Goal: Check status: Check status

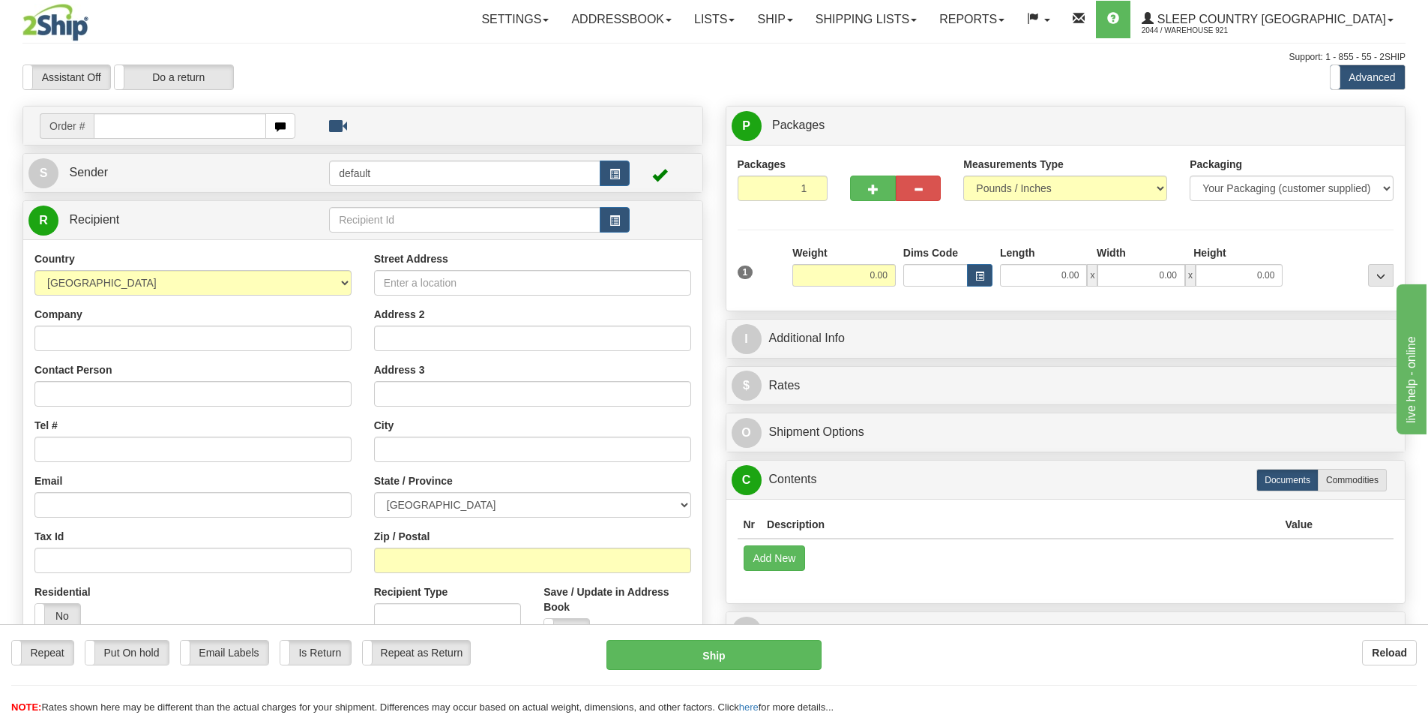
drag, startPoint x: 0, startPoint y: 0, endPoint x: 186, endPoint y: 128, distance: 225.9
click at [185, 129] on input "text" at bounding box center [180, 125] width 172 height 25
type input "9000I031197"
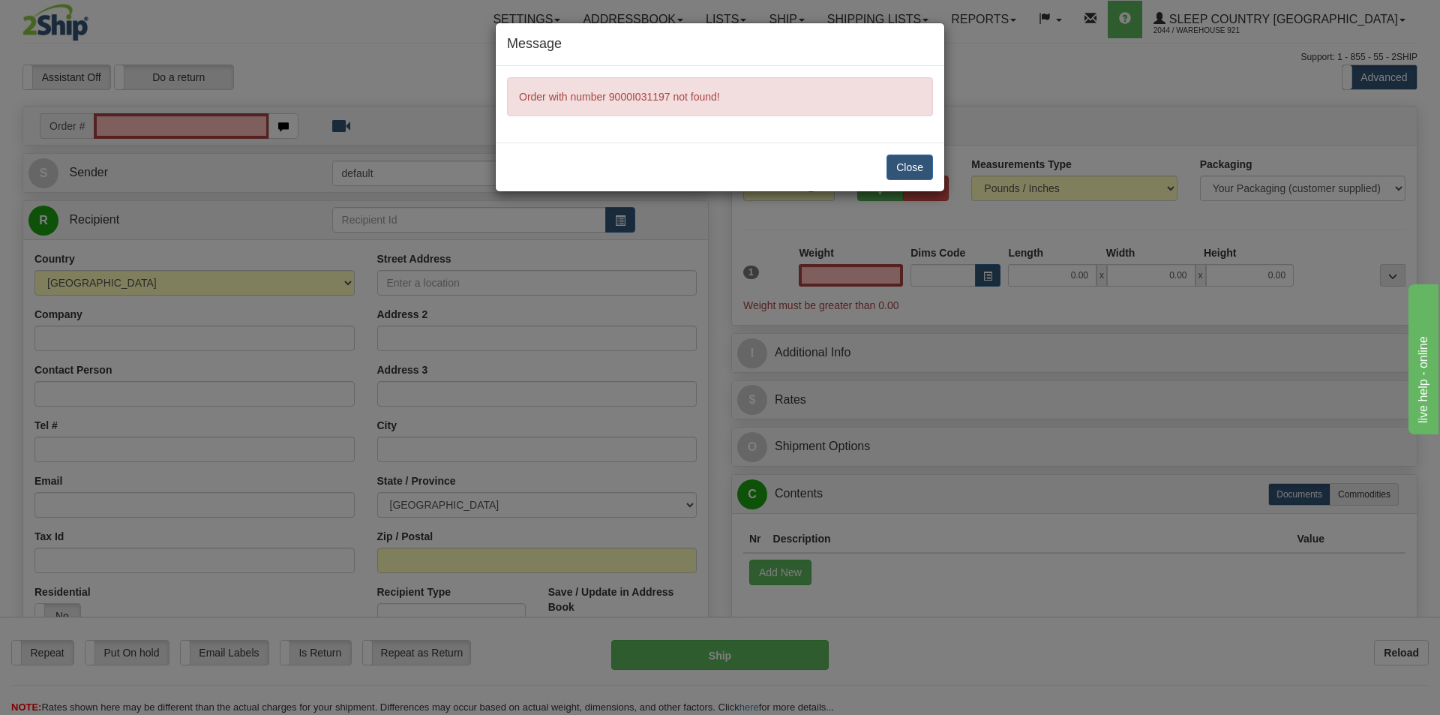
type input "0.00"
click at [895, 168] on button "Close" at bounding box center [909, 166] width 46 height 25
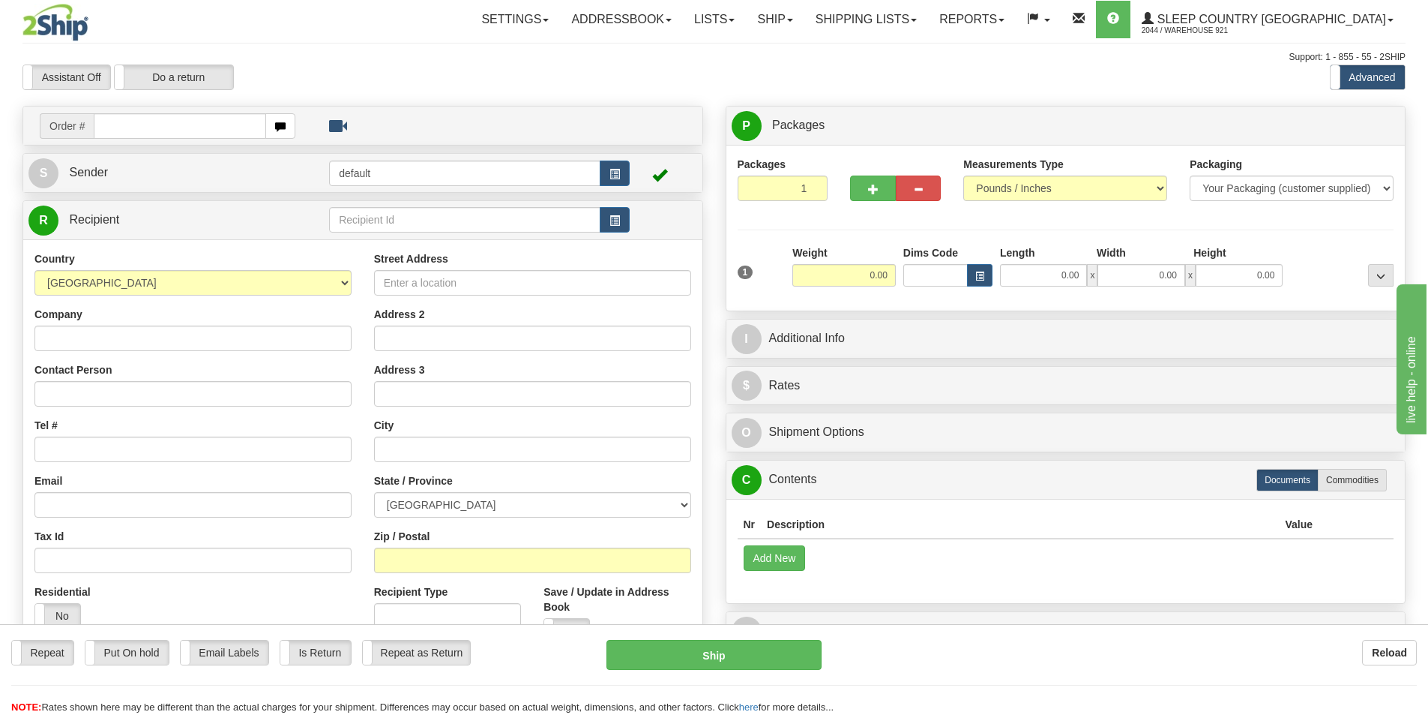
click at [192, 135] on input "text" at bounding box center [180, 125] width 172 height 25
type input "9000I031197"
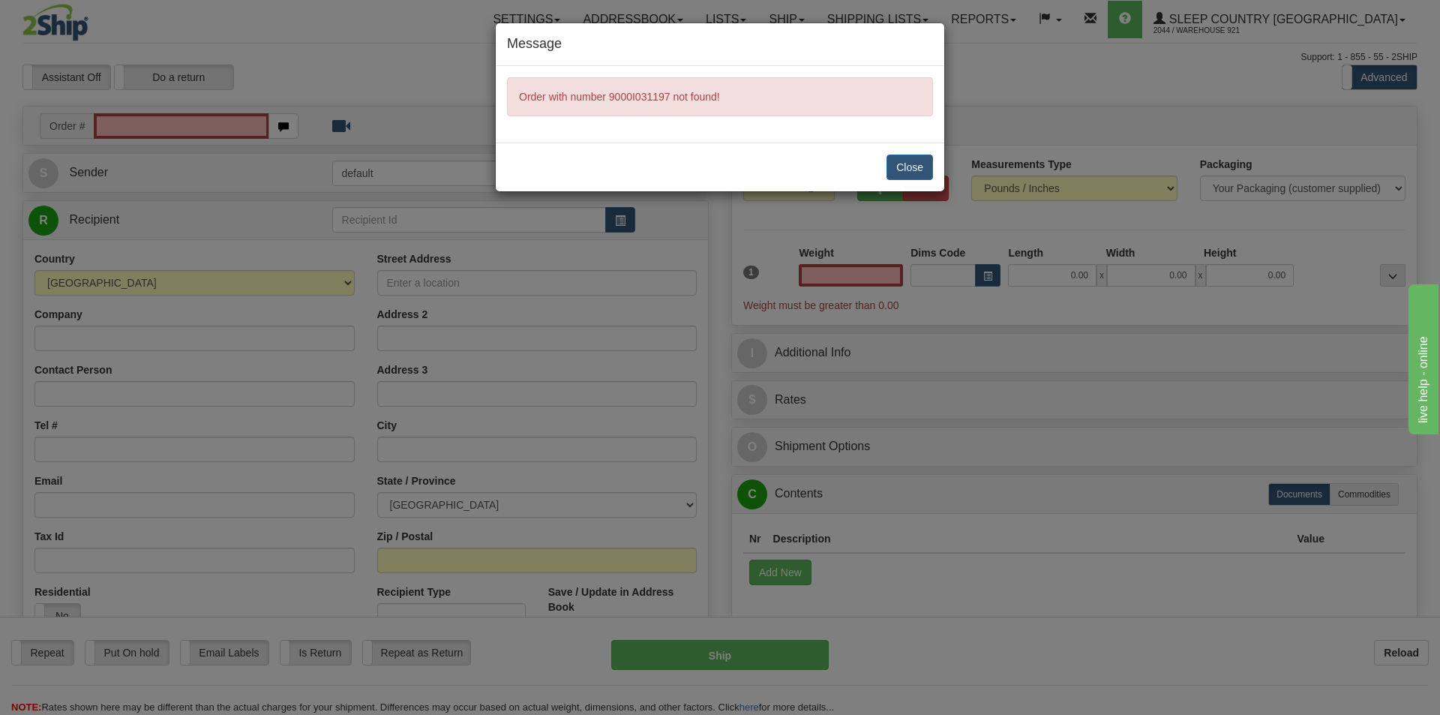
type input "0.00"
click at [924, 163] on button "Close" at bounding box center [909, 166] width 46 height 25
